Goal: Check status: Check status

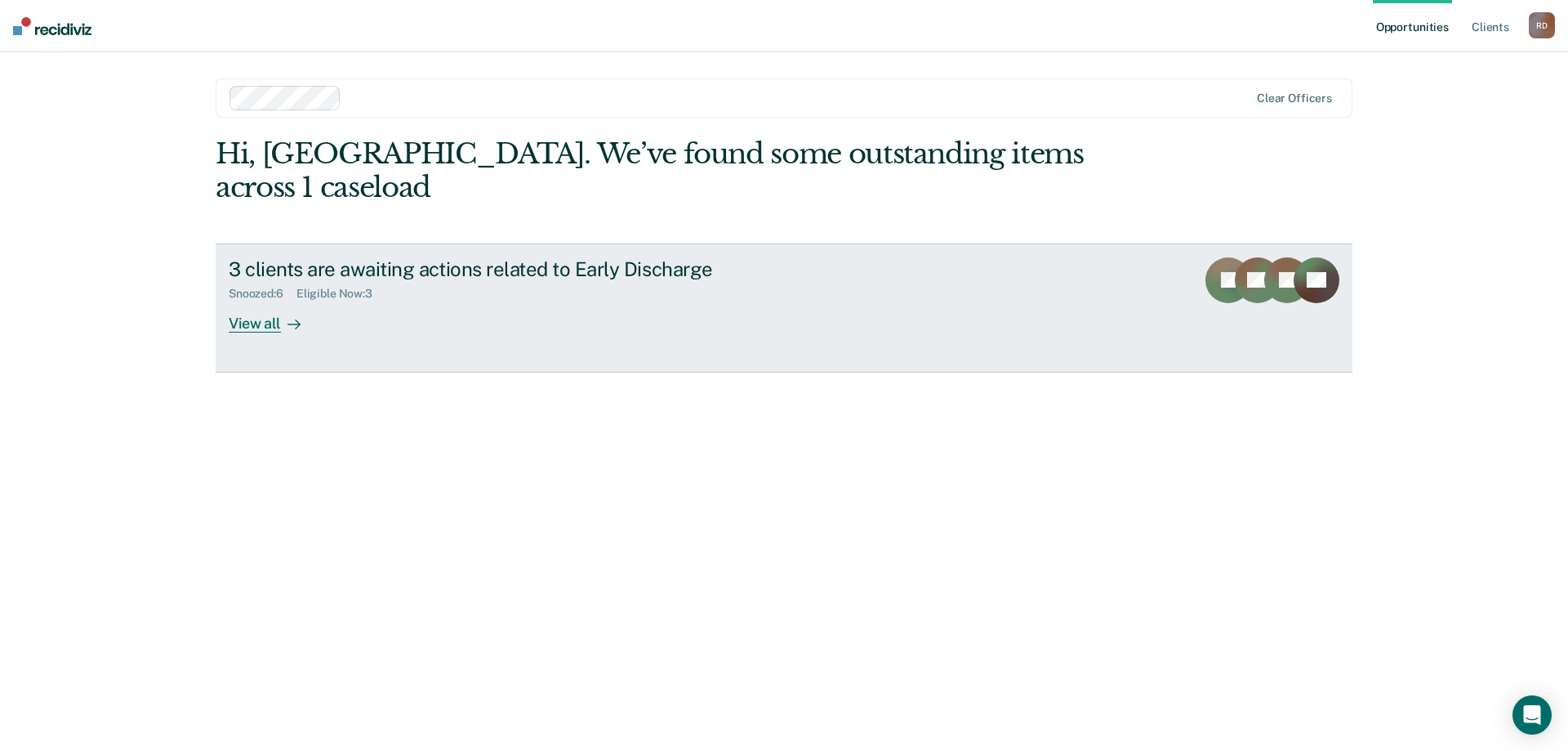
click at [296, 320] on icon at bounding box center [297, 324] width 5 height 9
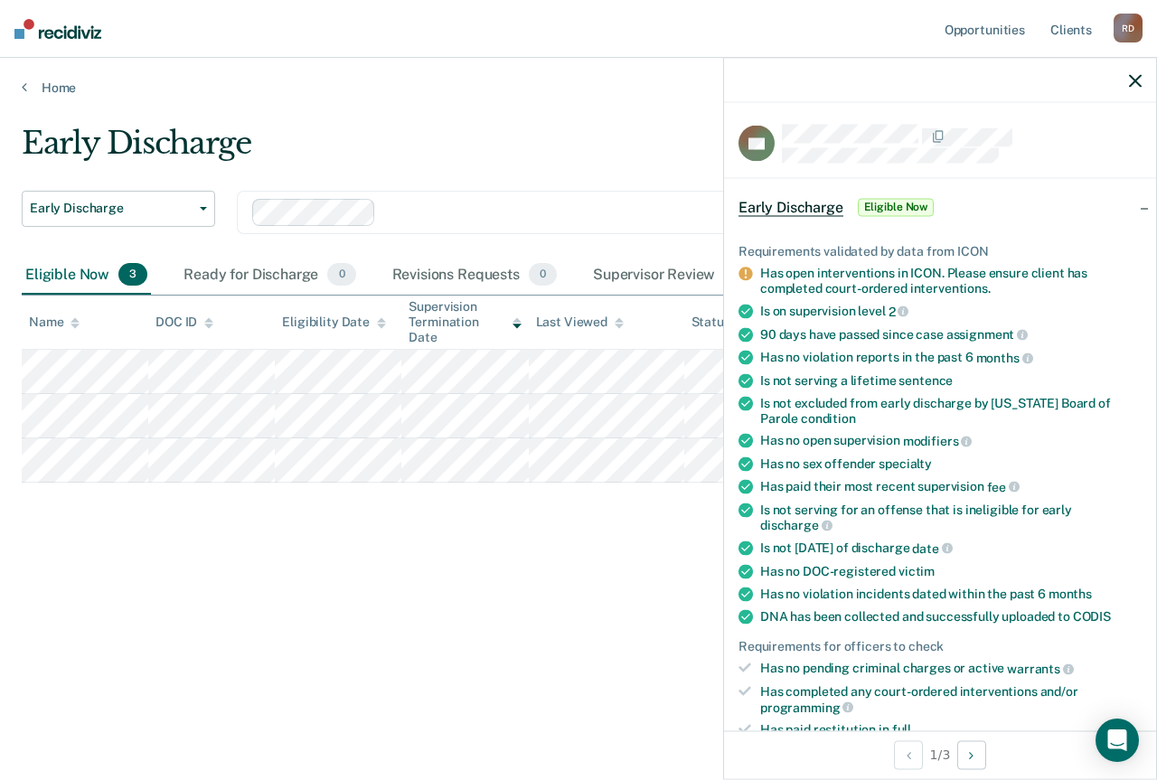
click at [821, 321] on ul "Requirements validated by data from ICON Has open interventions in ICON. Please…" at bounding box center [940, 509] width 403 height 532
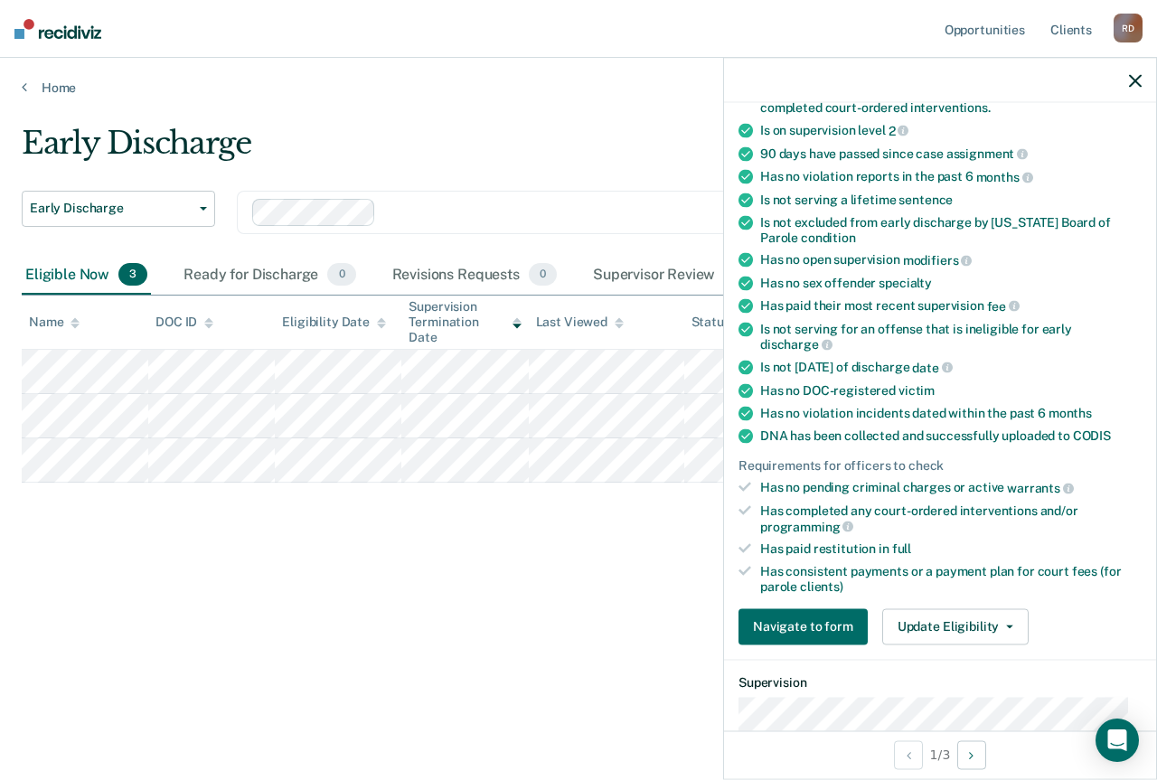
scroll to position [271, 0]
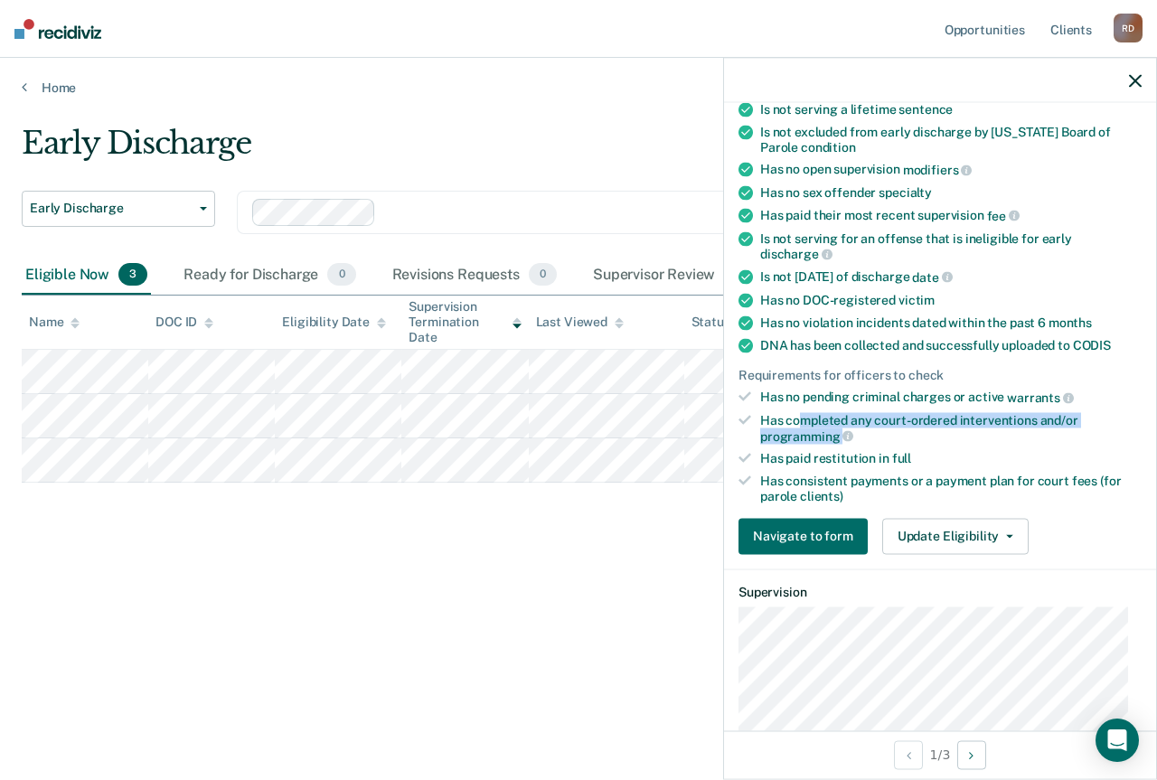
drag, startPoint x: 879, startPoint y: 434, endPoint x: 804, endPoint y: 411, distance: 78.4
click at [804, 413] on div "Has completed any court-ordered interventions and/or programming" at bounding box center [951, 428] width 382 height 31
click at [811, 401] on div "Has no pending criminal charges or active warrants" at bounding box center [951, 398] width 382 height 16
drag, startPoint x: 893, startPoint y: 422, endPoint x: 853, endPoint y: 435, distance: 41.7
click at [853, 435] on div "Has completed any court-ordered interventions and/or programming" at bounding box center [951, 428] width 382 height 31
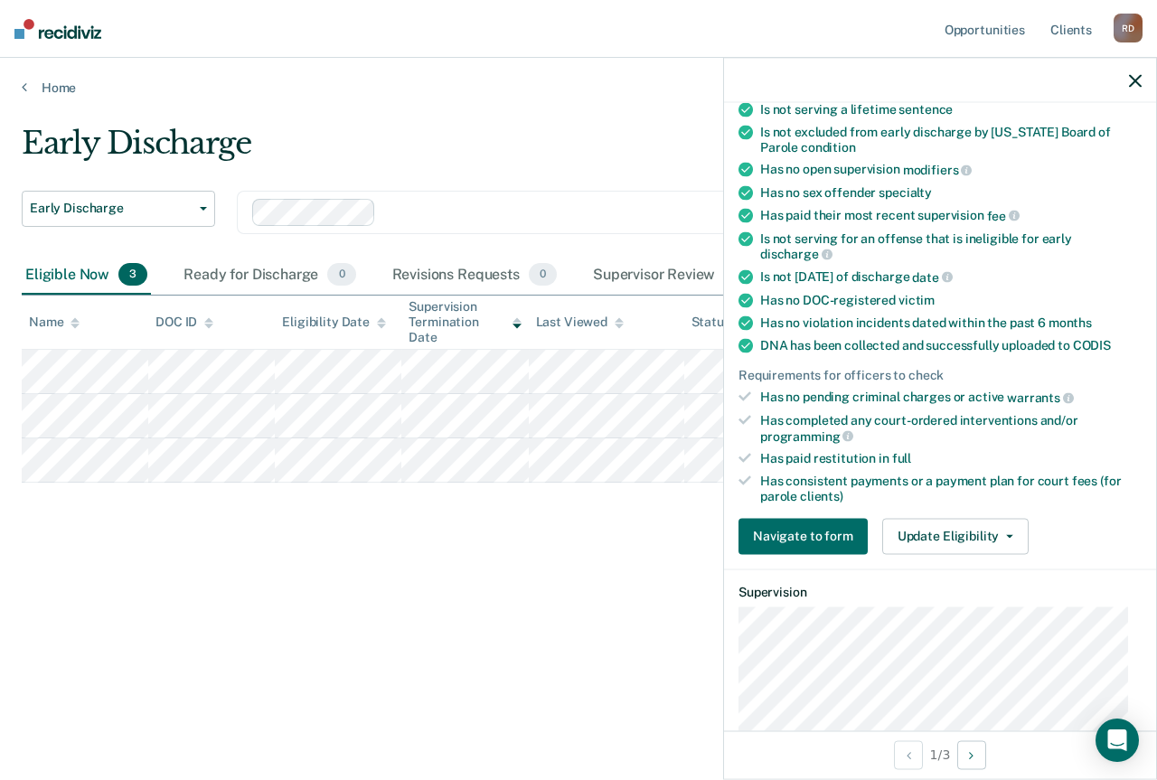
click at [947, 443] on ul "Requirements validated by data from ICON Has open interventions in ICON. Please…" at bounding box center [940, 238] width 403 height 532
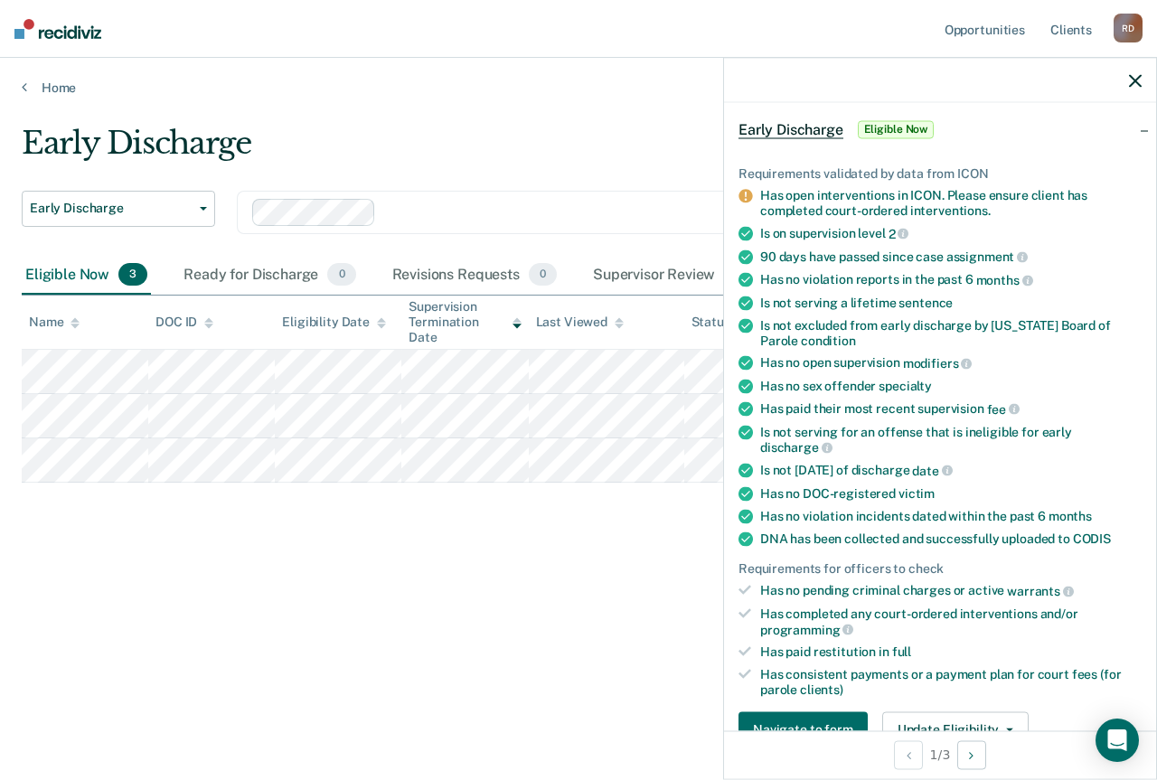
scroll to position [0, 0]
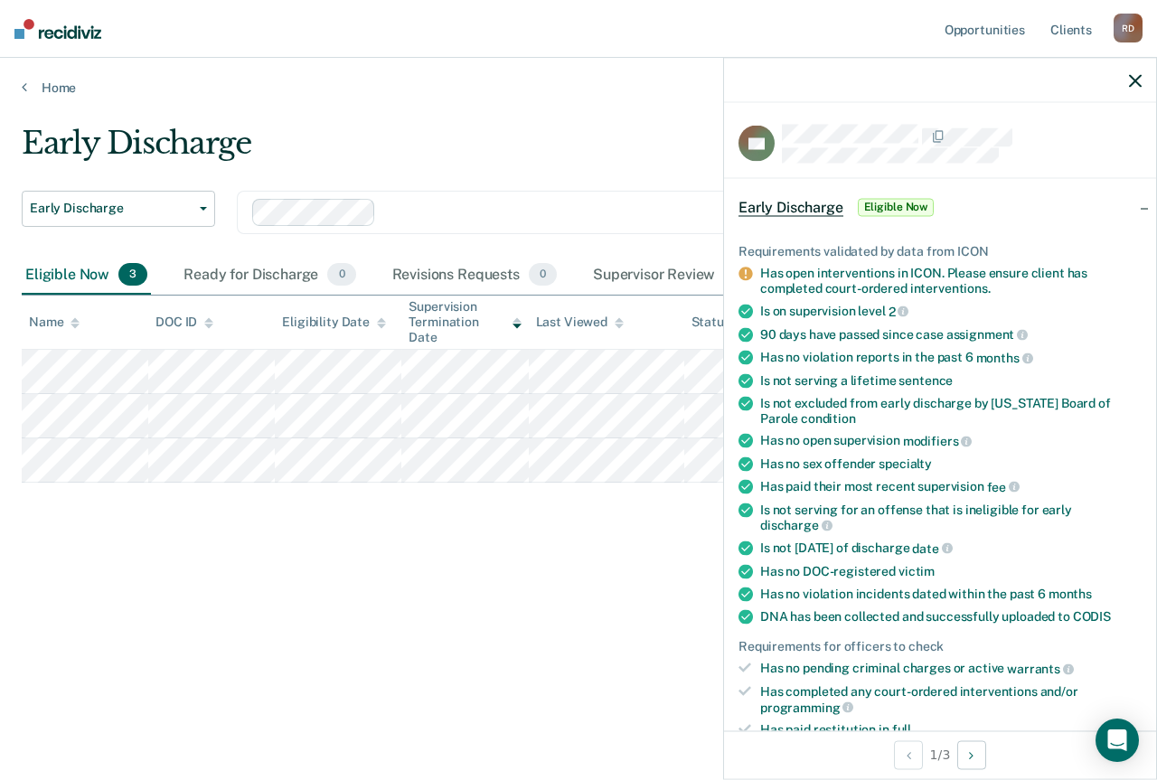
click at [629, 137] on div "Early Discharge" at bounding box center [543, 151] width 1042 height 52
click at [1131, 78] on icon "button" at bounding box center [1135, 80] width 13 height 13
